Goal: Information Seeking & Learning: Learn about a topic

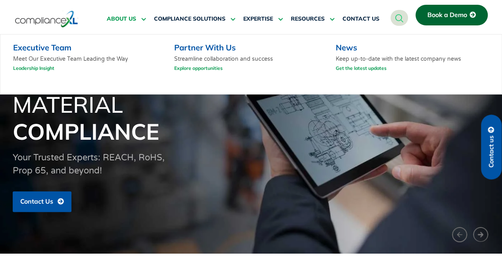
click at [117, 19] on span "ABOUT US" at bounding box center [121, 18] width 29 height 7
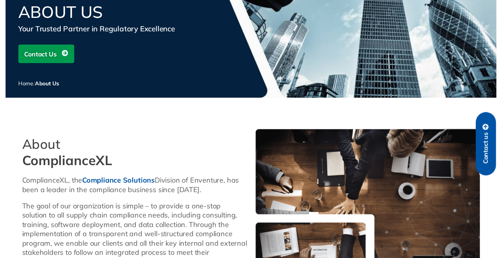
scroll to position [119, 0]
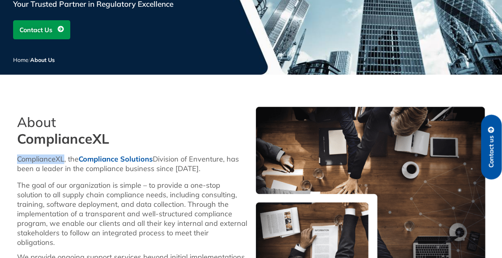
drag, startPoint x: 18, startPoint y: 165, endPoint x: 64, endPoint y: 165, distance: 46.0
click at [64, 165] on p "ComplianceXL, the Compliance Solutions Division of Enventure, has been a leader…" at bounding box center [132, 163] width 230 height 19
copy p "ComplianceXL"
